Goal: Information Seeking & Learning: Learn about a topic

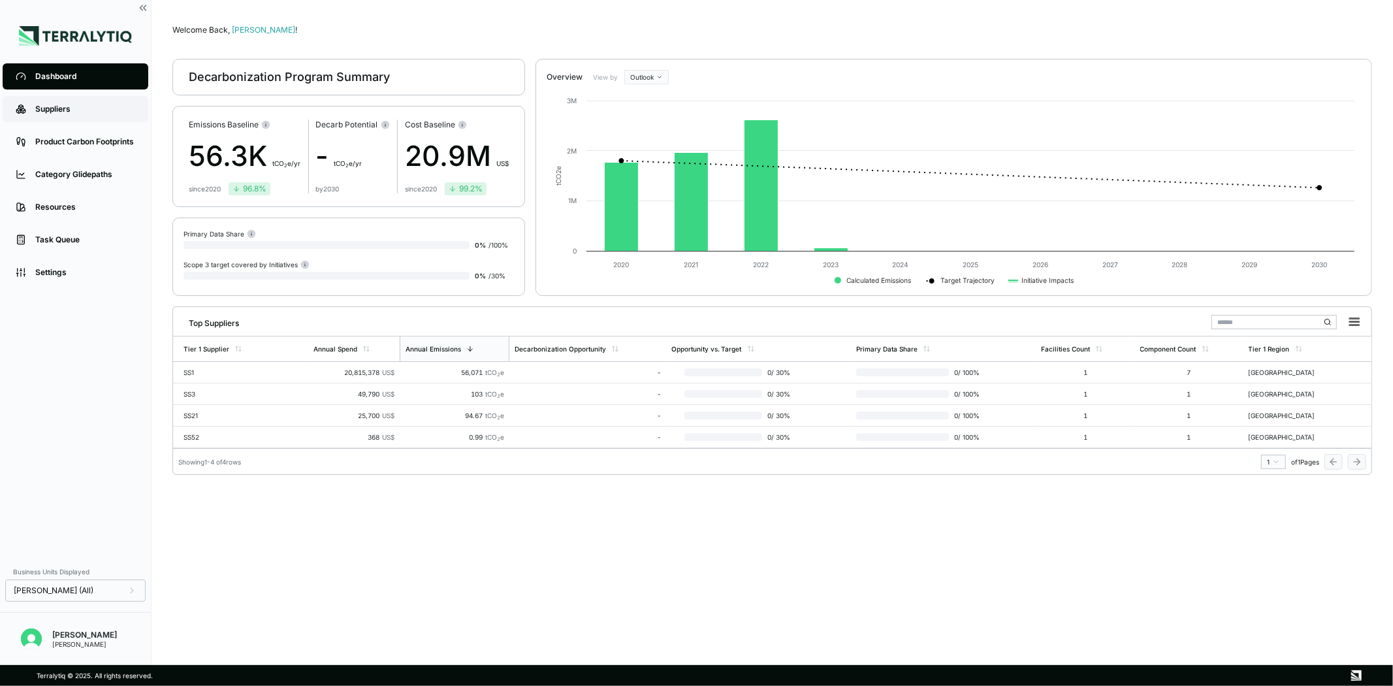
click at [76, 111] on div "Suppliers" at bounding box center [85, 109] width 100 height 10
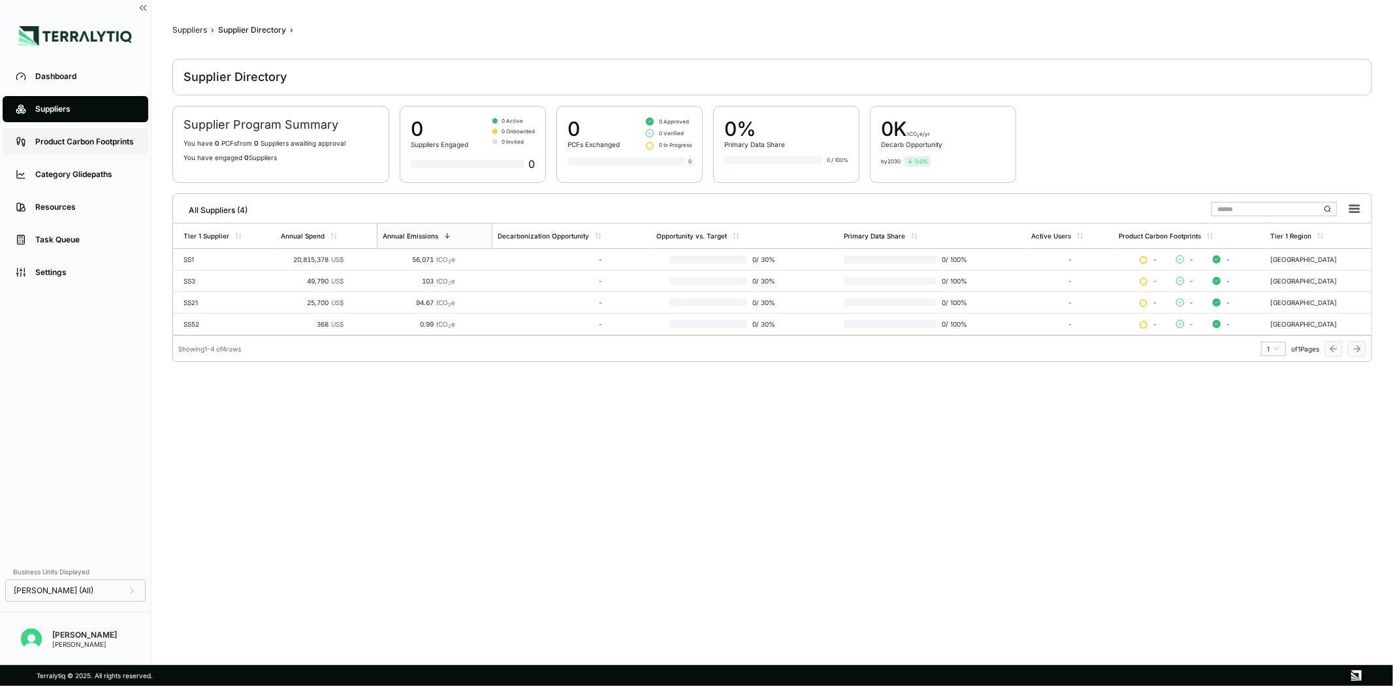
click at [72, 150] on link "Product Carbon Footprints" at bounding box center [76, 142] width 146 height 26
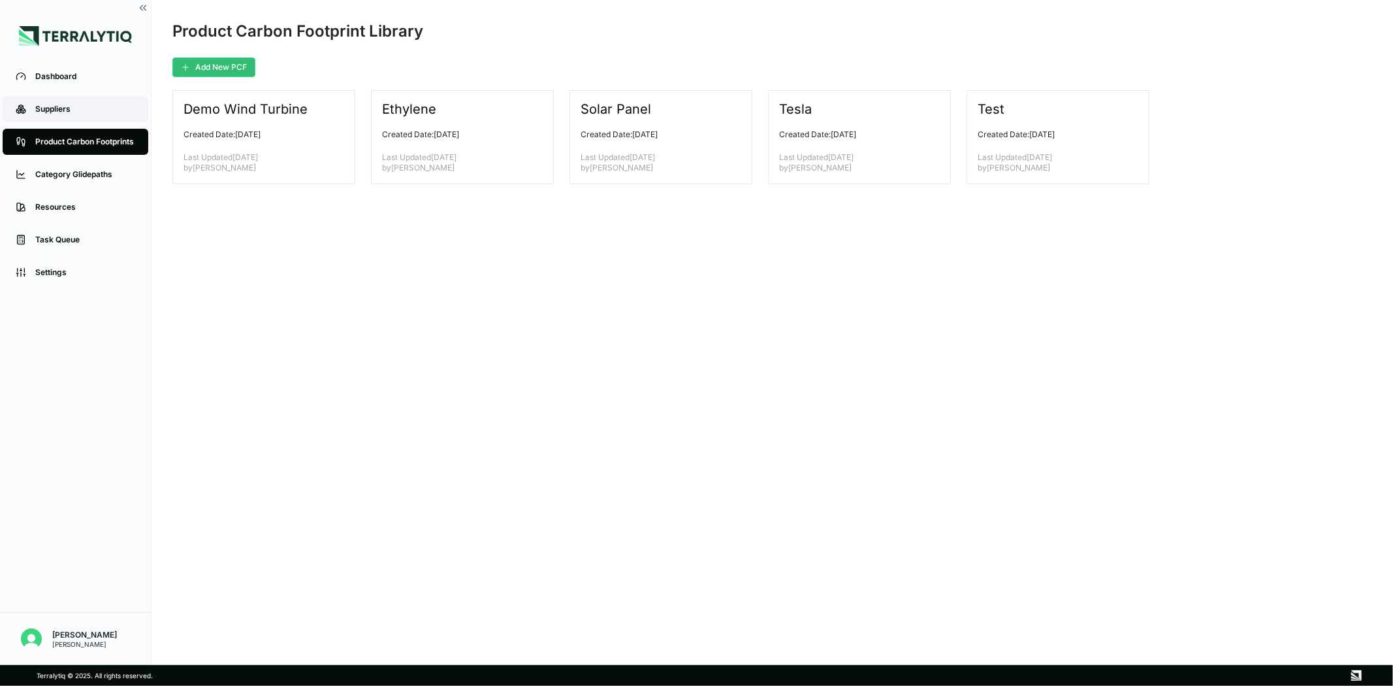
click at [69, 101] on link "Suppliers" at bounding box center [76, 109] width 146 height 26
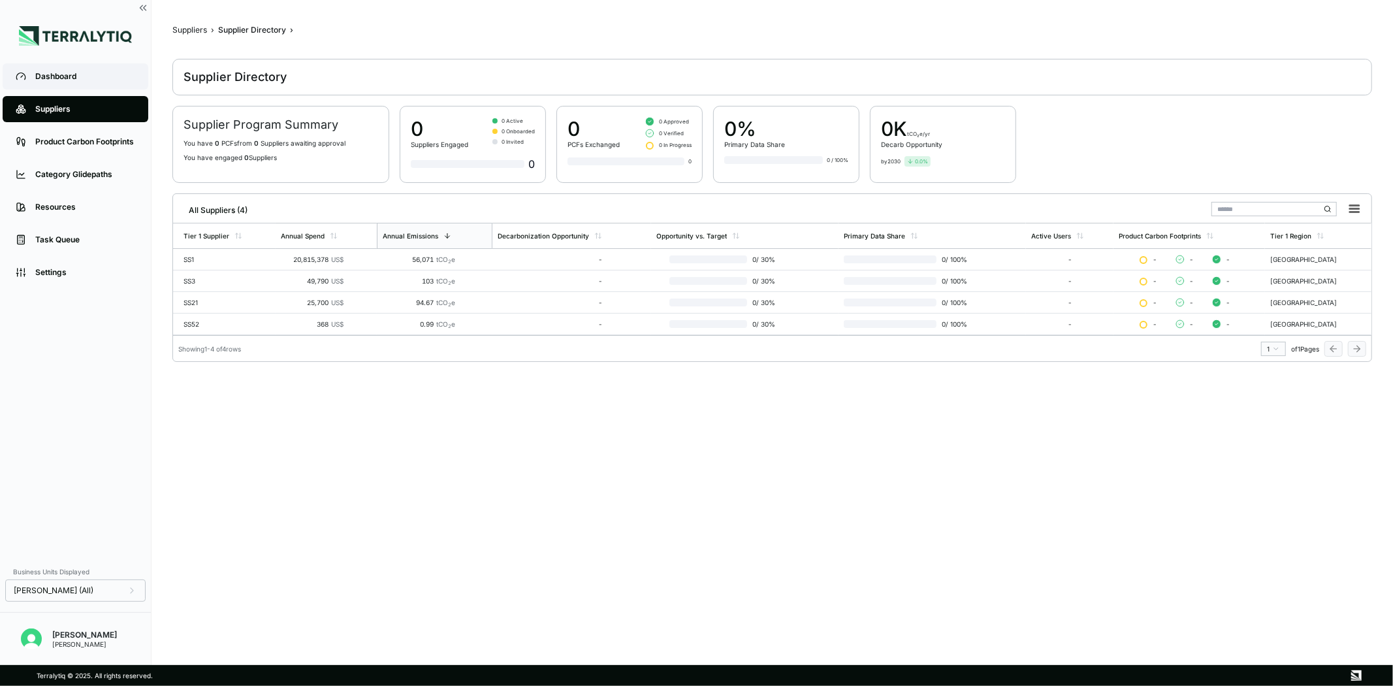
click at [76, 84] on link "Dashboard" at bounding box center [76, 76] width 146 height 26
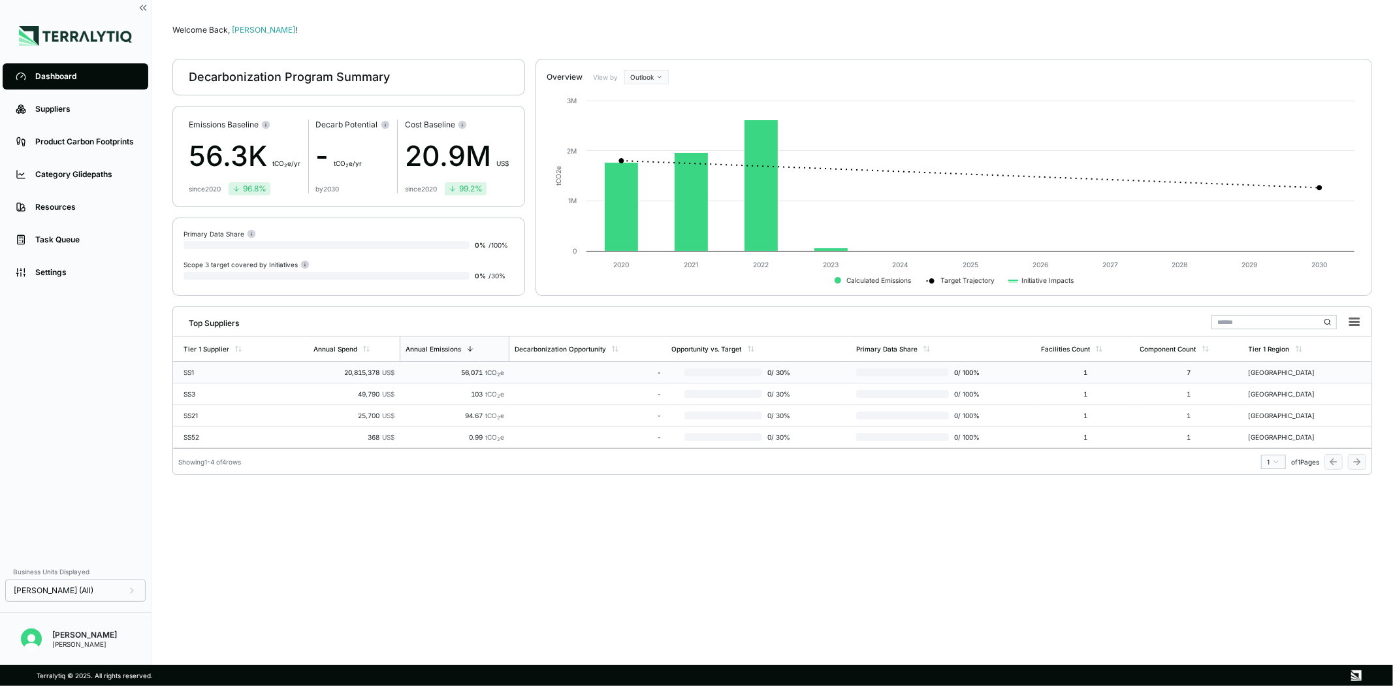
click at [432, 377] on td "56,071 tCO 2 e" at bounding box center [455, 373] width 110 height 22
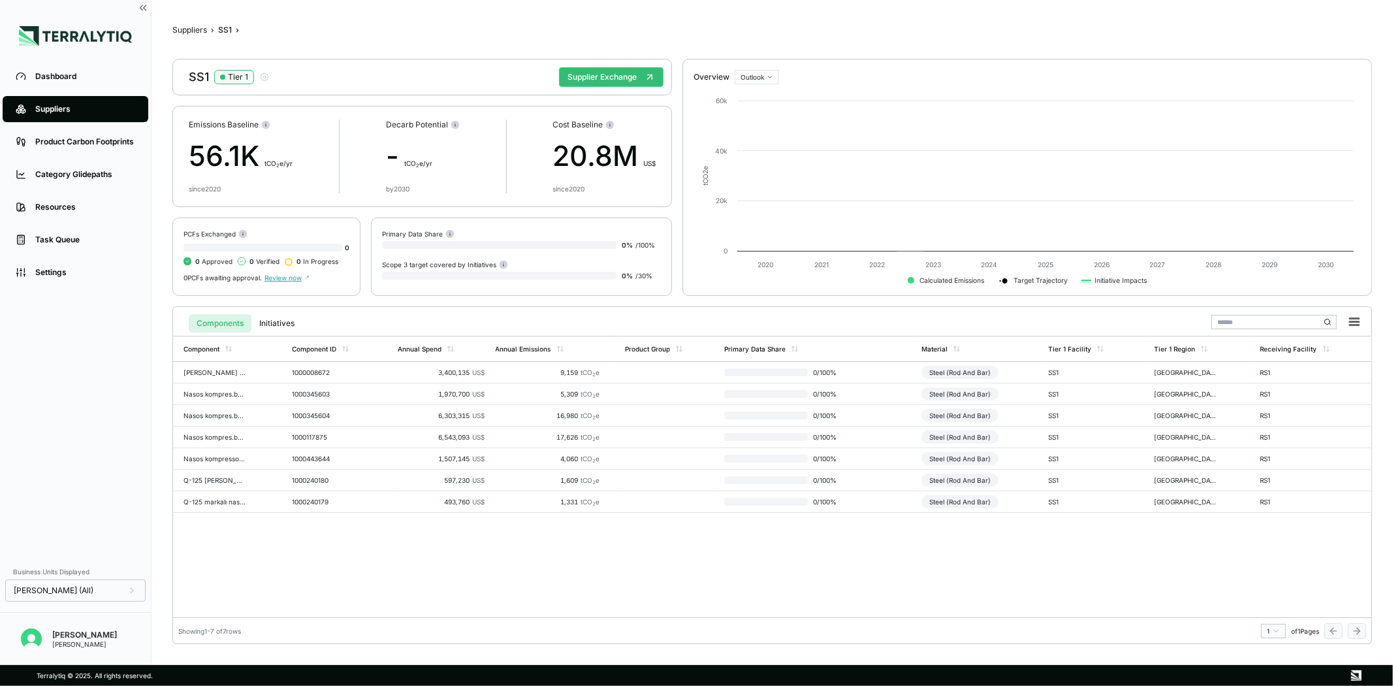
click at [432, 377] on td "3,400,135 US$" at bounding box center [440, 373] width 97 height 22
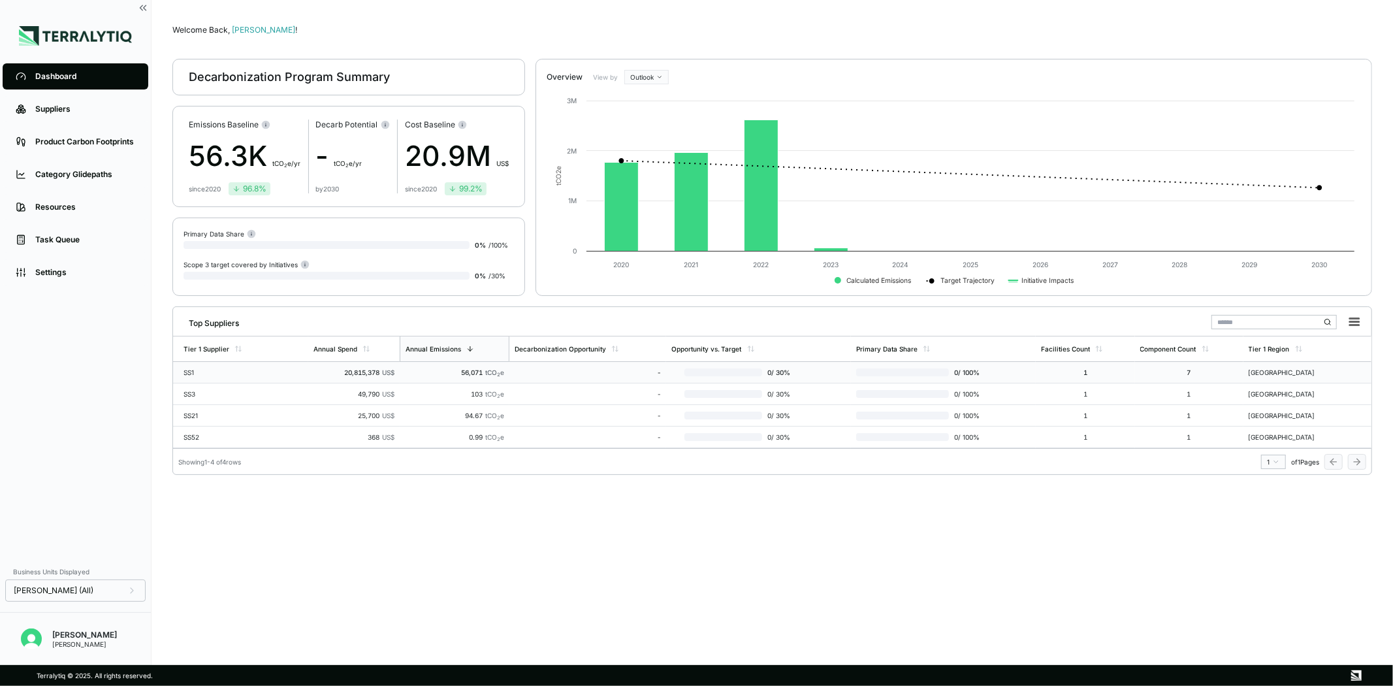
click at [535, 368] on div "-" at bounding box center [588, 372] width 146 height 8
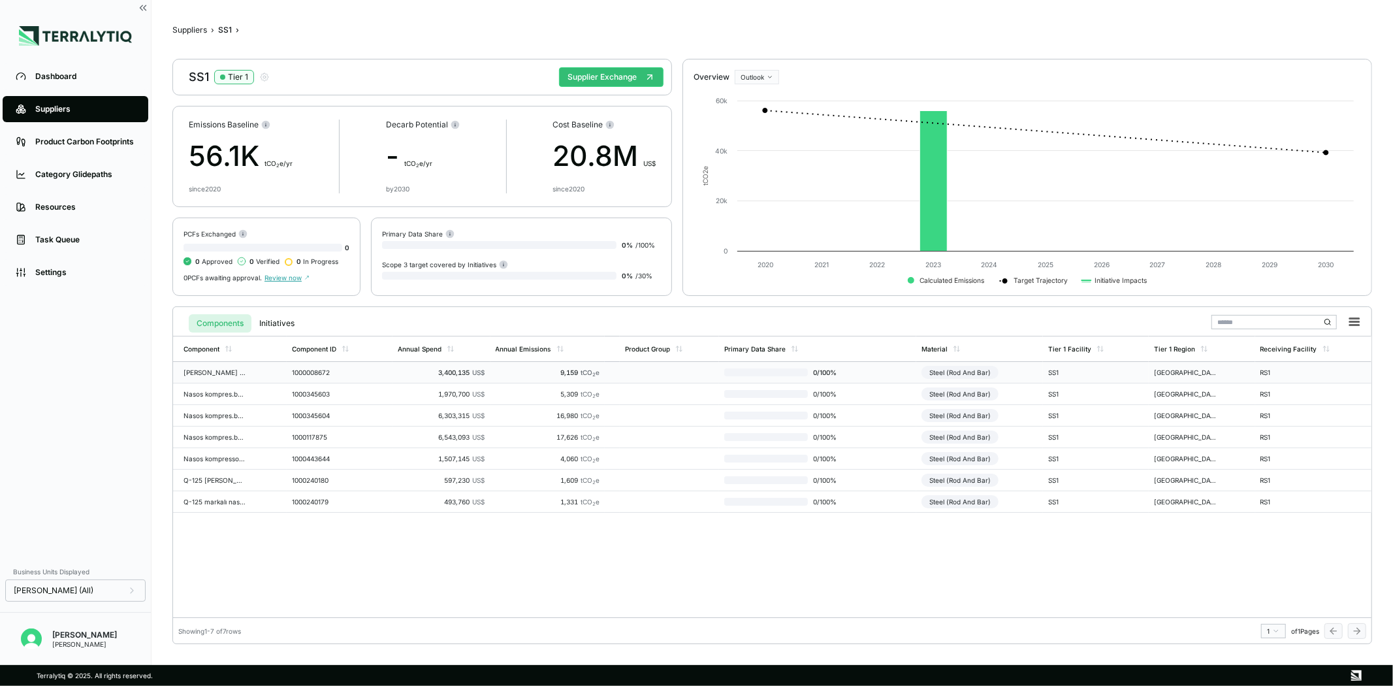
click at [328, 370] on div "1000008672" at bounding box center [323, 372] width 63 height 8
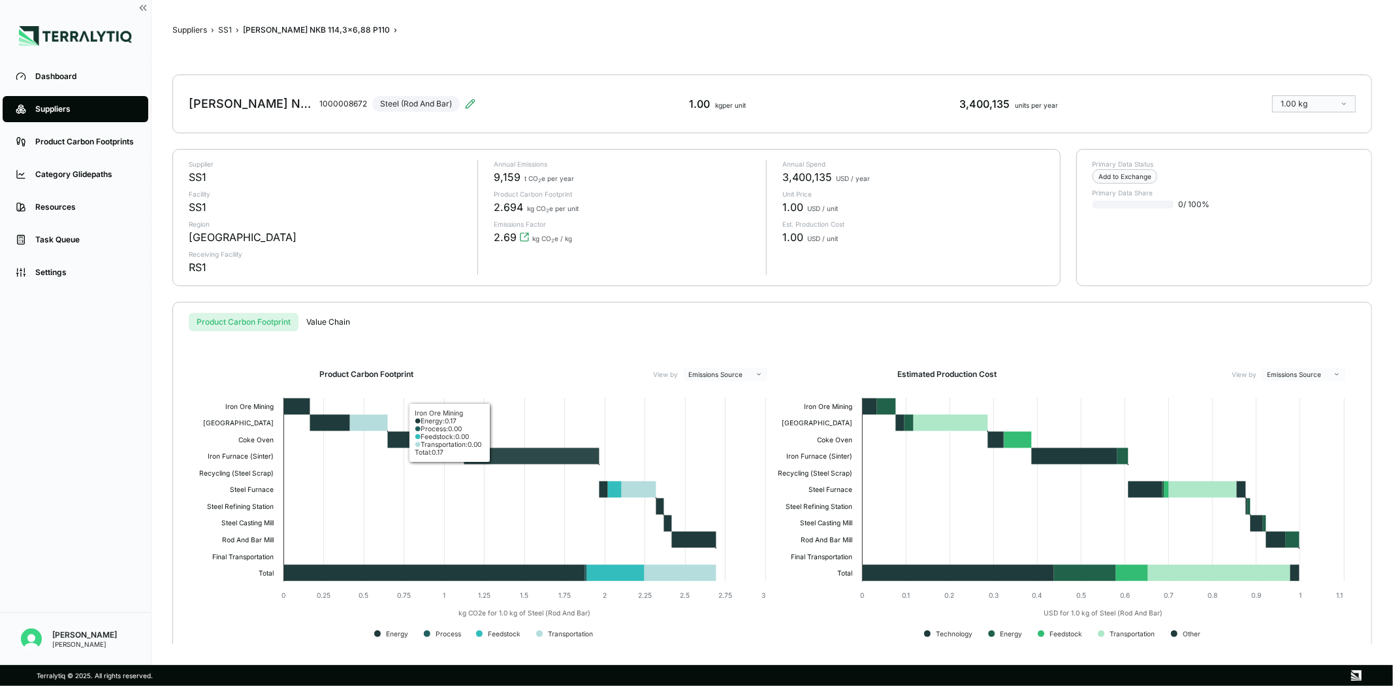
click at [353, 371] on h2 "Product Carbon Footprint" at bounding box center [366, 374] width 94 height 10
click at [86, 152] on link "Product Carbon Footprints" at bounding box center [76, 142] width 146 height 26
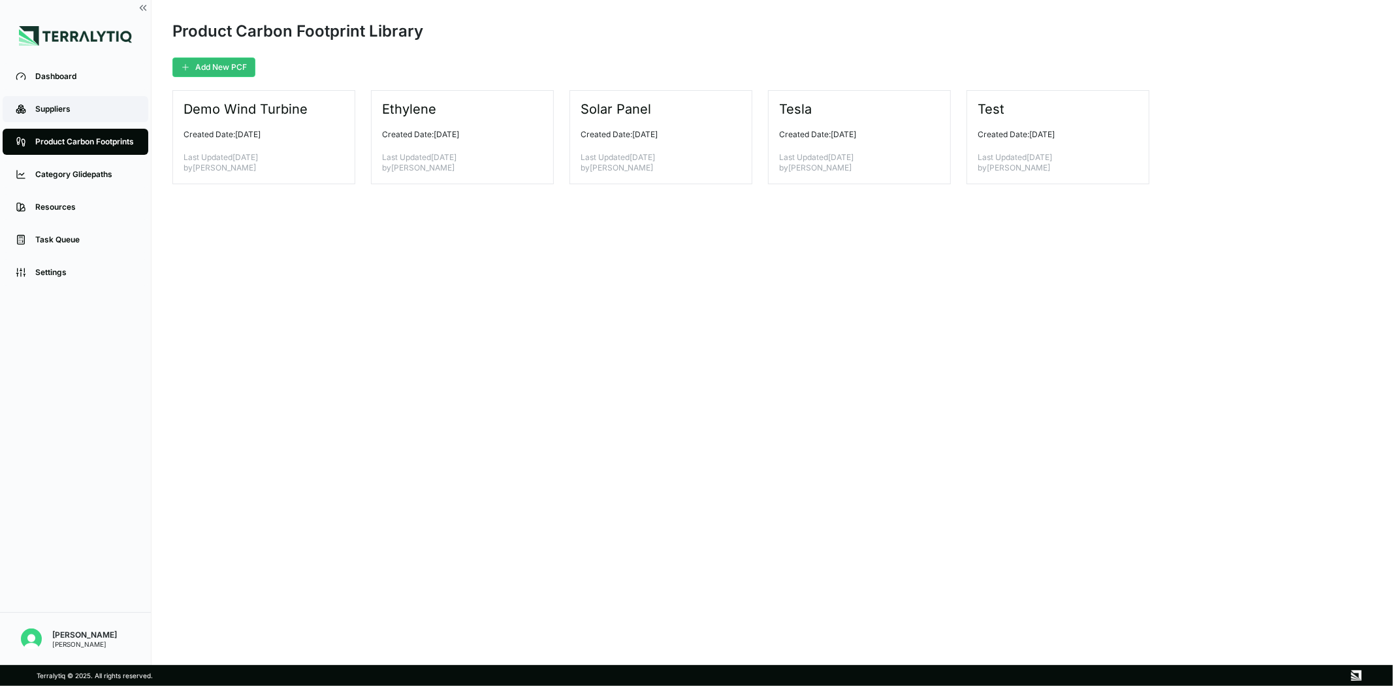
click at [89, 116] on link "Suppliers" at bounding box center [76, 109] width 146 height 26
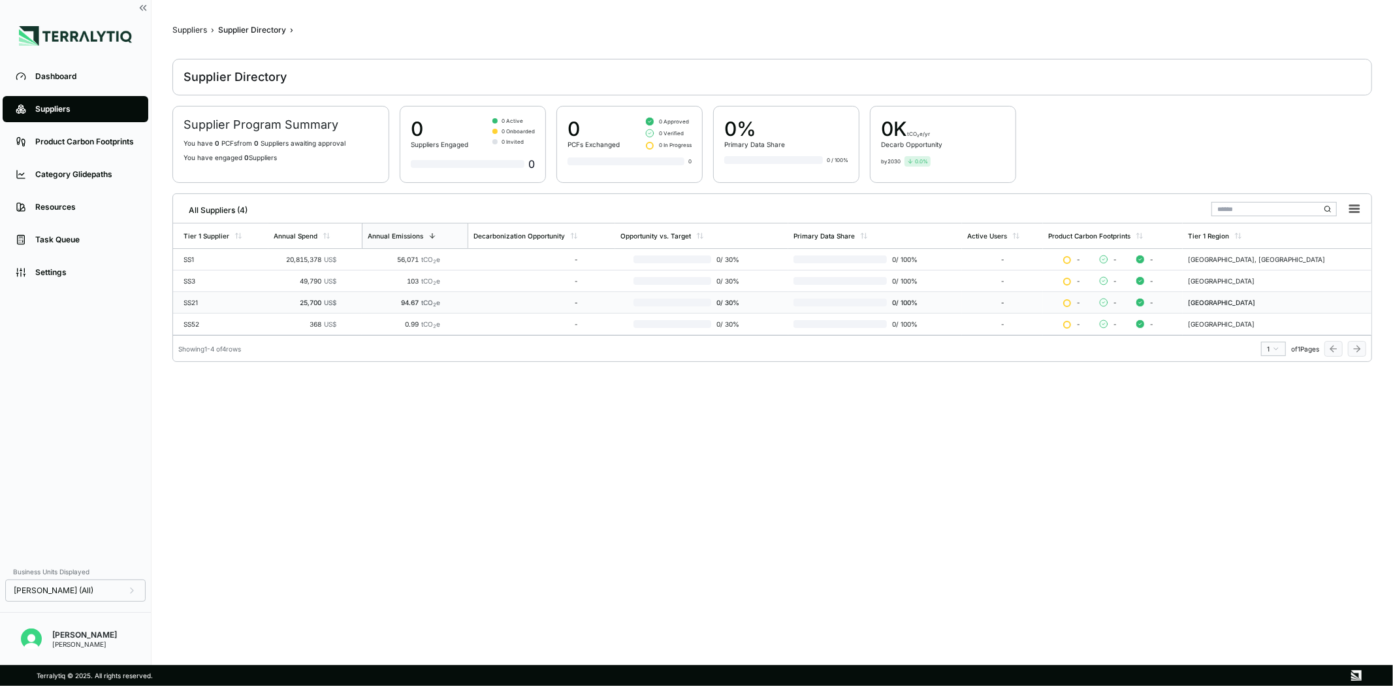
click at [726, 294] on td "0 / 30 %" at bounding box center [702, 303] width 174 height 22
